Goal: Check status: Check status

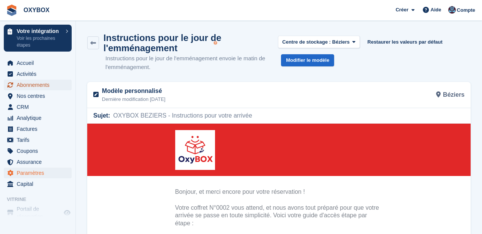
click at [40, 85] on font "Abonnements" at bounding box center [33, 85] width 33 height 6
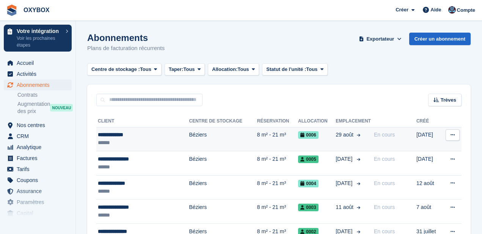
click at [216, 139] on td "Béziers" at bounding box center [223, 139] width 68 height 24
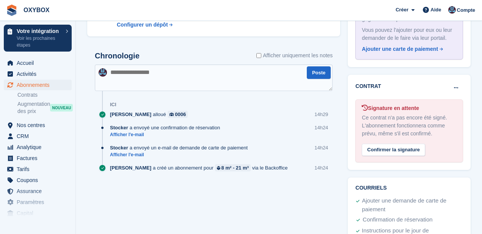
scroll to position [382, 0]
